Goal: Browse casually

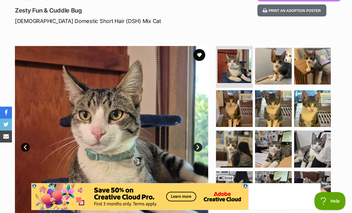
click at [156, 138] on img at bounding box center [111, 142] width 193 height 193
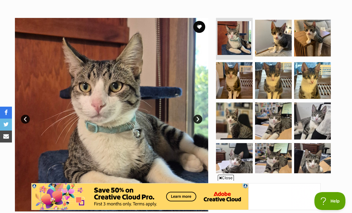
scroll to position [106, 0]
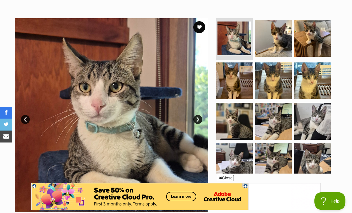
click at [197, 120] on link "Next" at bounding box center [197, 119] width 9 height 9
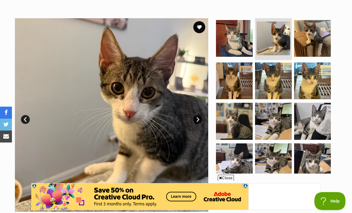
click at [199, 119] on link "Next" at bounding box center [197, 119] width 9 height 9
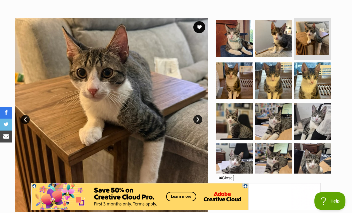
click at [197, 118] on link "Next" at bounding box center [197, 119] width 9 height 9
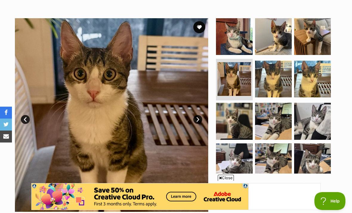
click at [199, 118] on link "Next" at bounding box center [197, 119] width 9 height 9
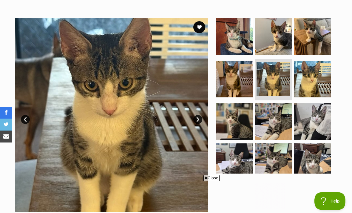
scroll to position [0, 0]
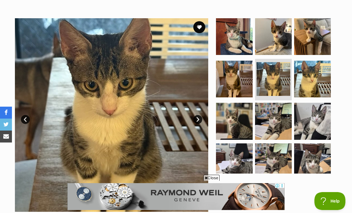
click at [197, 118] on link "Next" at bounding box center [197, 119] width 9 height 9
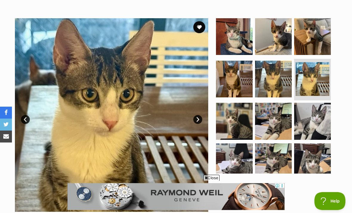
click at [197, 119] on link "Next" at bounding box center [197, 119] width 9 height 9
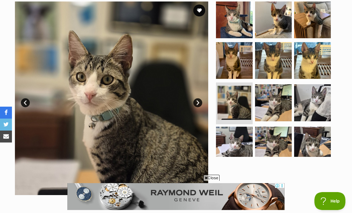
scroll to position [122, 0]
click at [198, 103] on link "Next" at bounding box center [197, 102] width 9 height 9
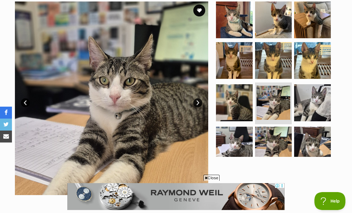
scroll to position [0, 0]
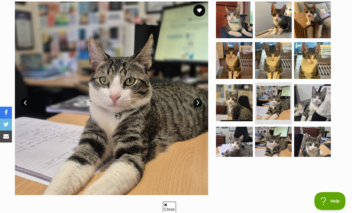
click at [199, 102] on link "Next" at bounding box center [197, 102] width 9 height 9
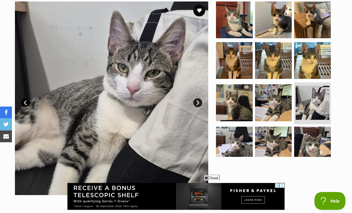
scroll to position [122, 0]
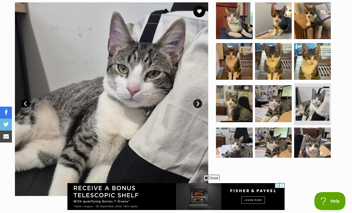
click at [198, 104] on link "Next" at bounding box center [197, 103] width 9 height 9
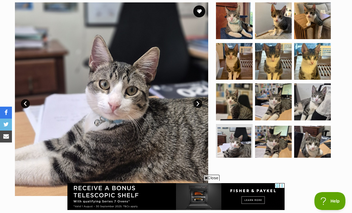
click at [197, 100] on link "Next" at bounding box center [197, 103] width 9 height 9
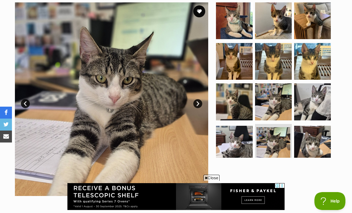
click at [199, 102] on link "Next" at bounding box center [197, 103] width 9 height 9
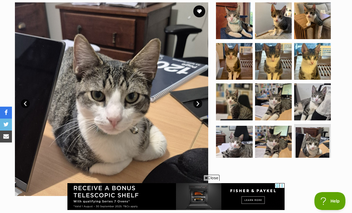
scroll to position [0, 0]
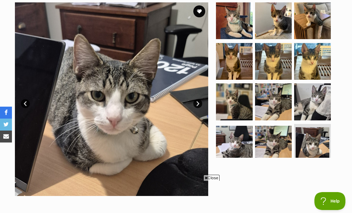
click at [197, 104] on link "Next" at bounding box center [197, 103] width 9 height 9
